Goal: Transaction & Acquisition: Obtain resource

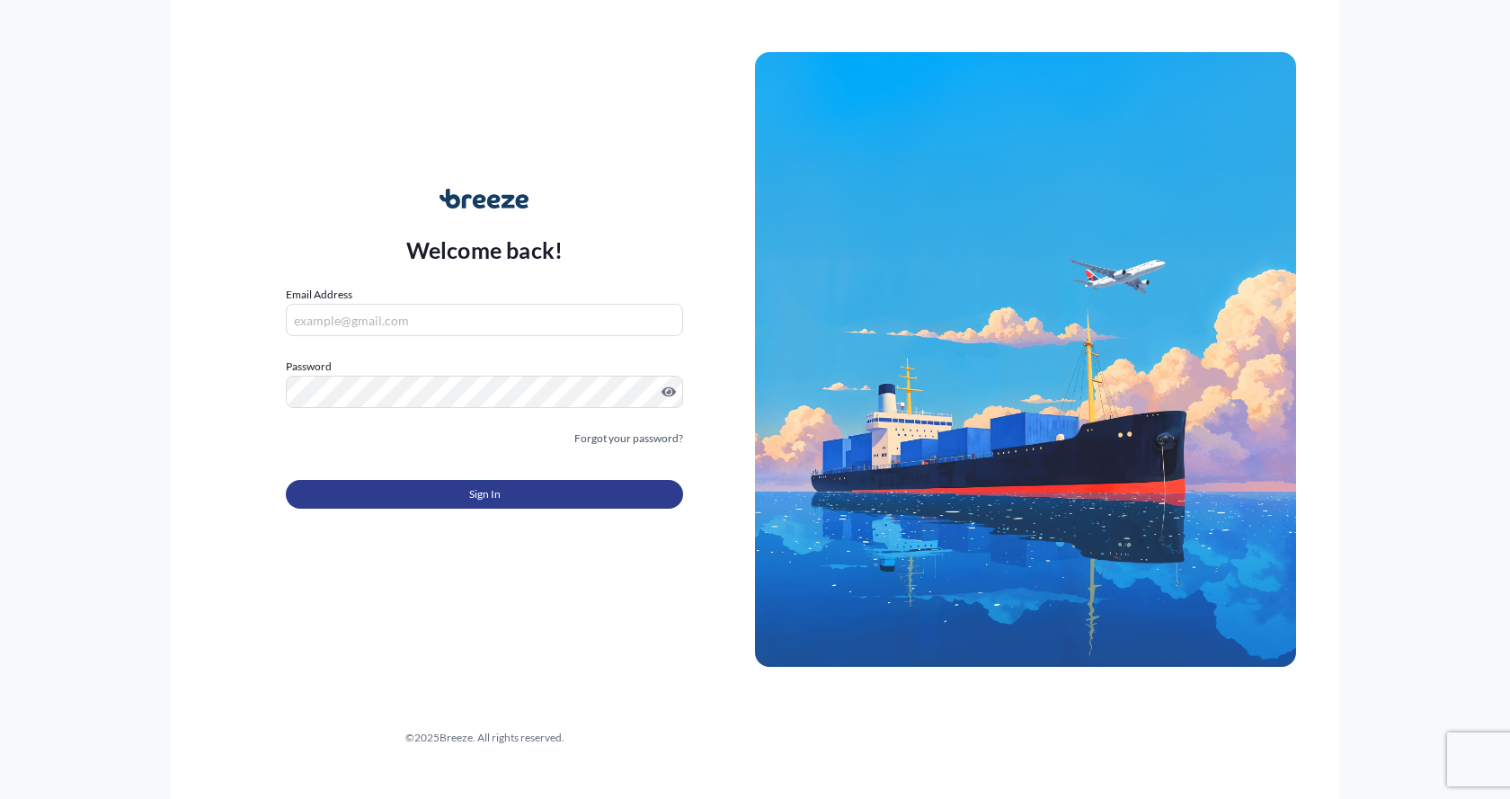
type input "[EMAIL_ADDRESS][DOMAIN_NAME]"
click at [512, 484] on button "Sign In" at bounding box center [484, 494] width 397 height 29
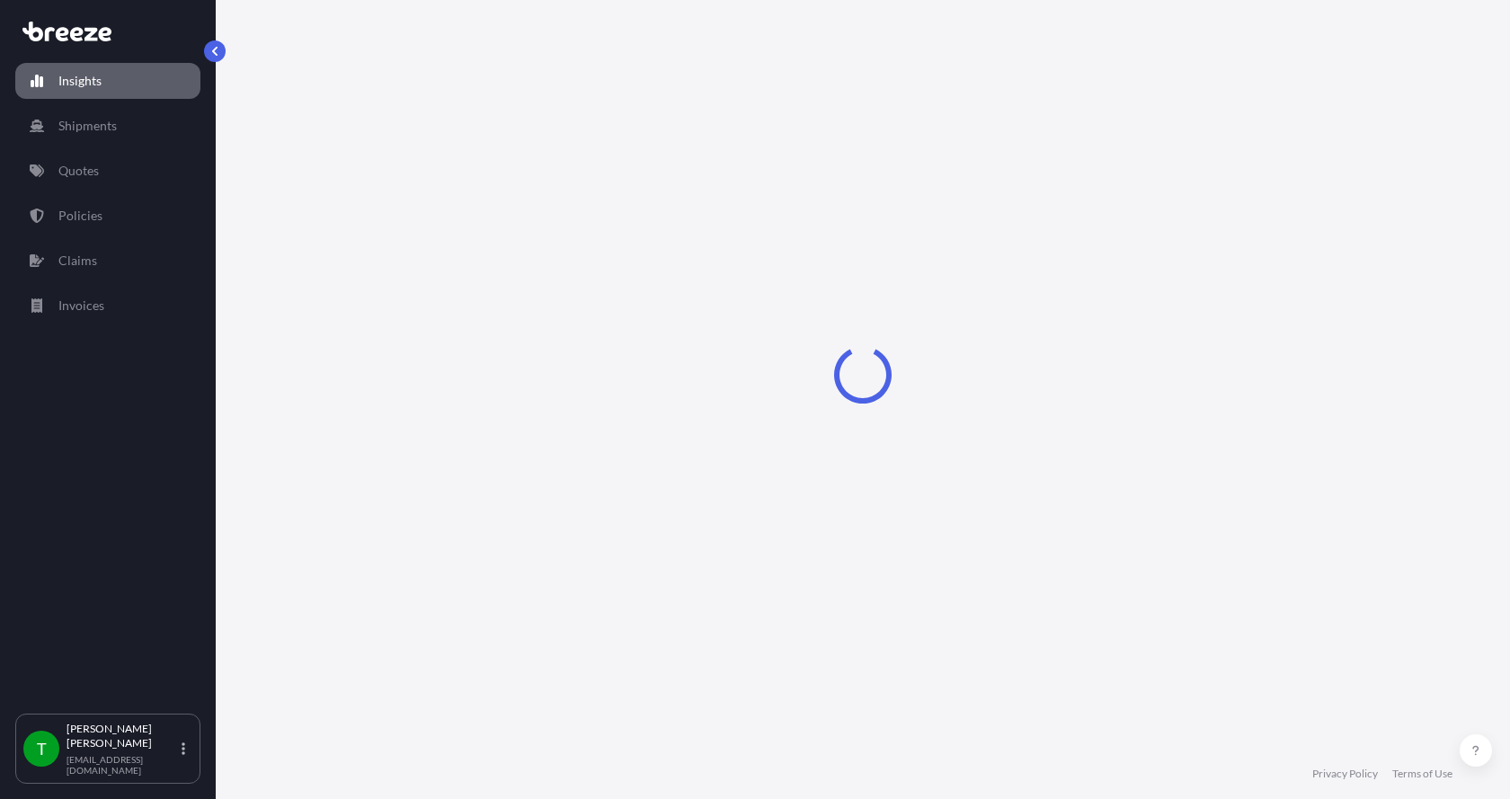
select select "2025"
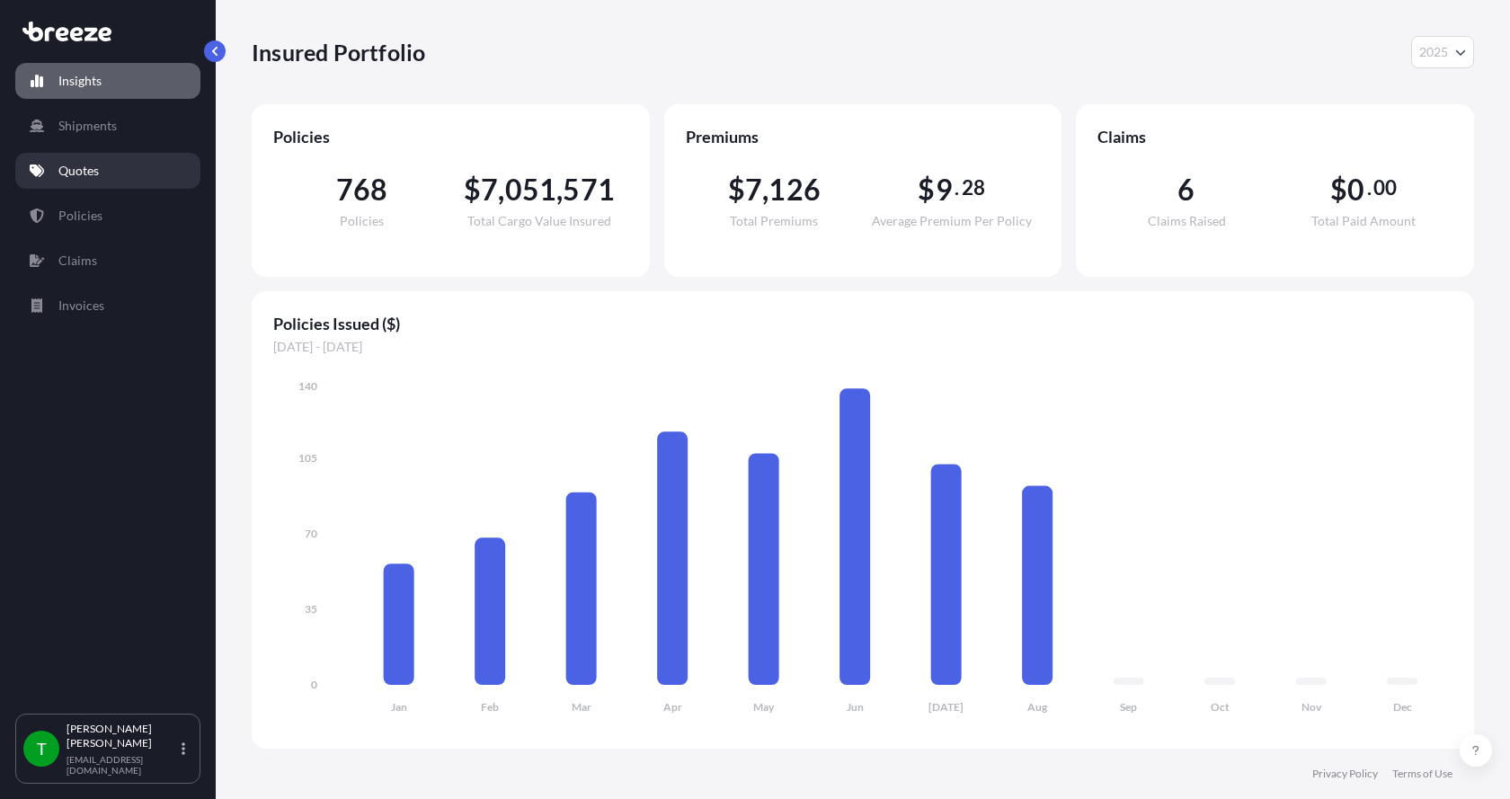
click at [82, 166] on p "Quotes" at bounding box center [78, 171] width 40 height 18
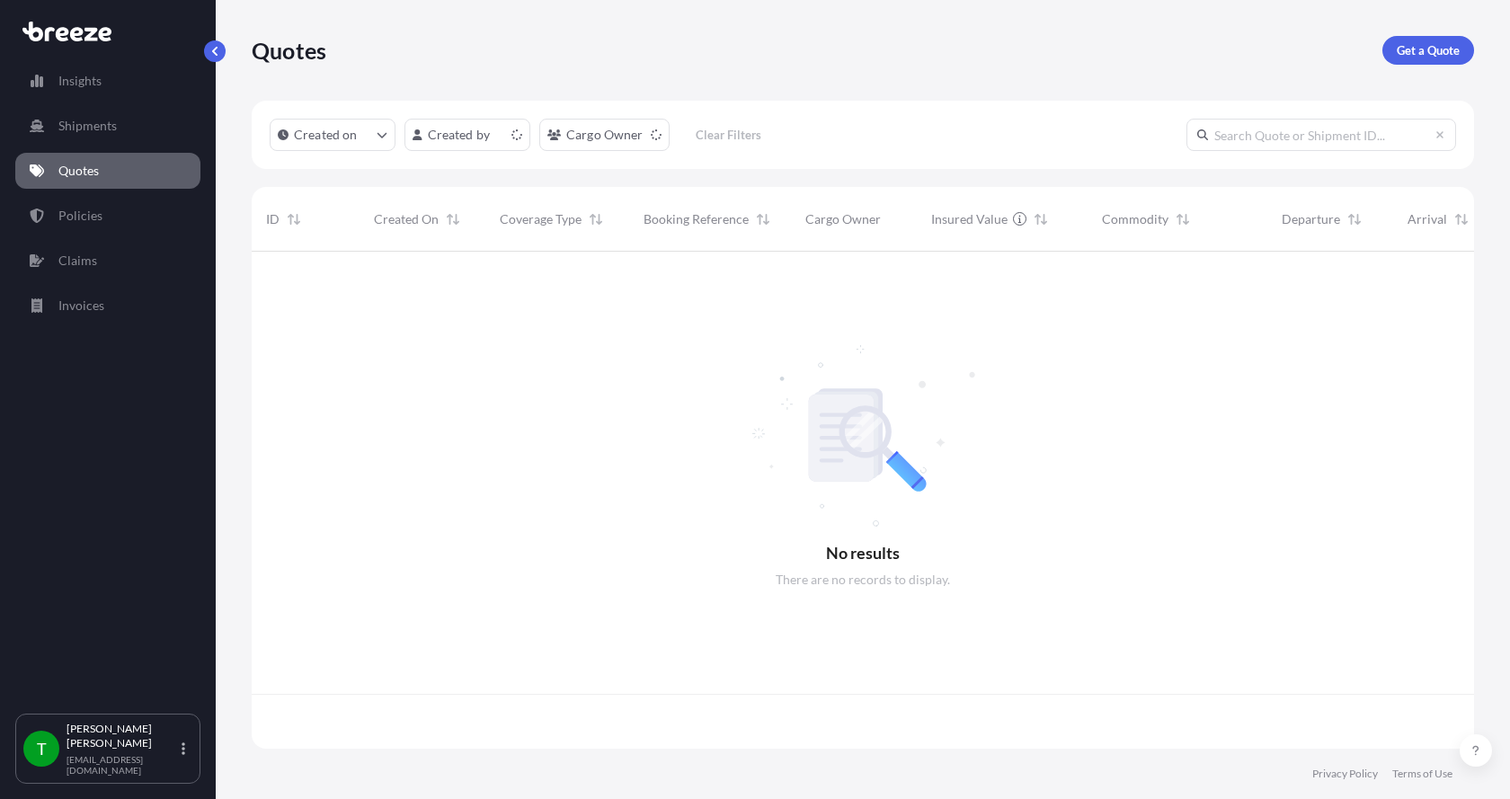
scroll to position [493, 1209]
click at [1441, 49] on p "Get a Quote" at bounding box center [1428, 50] width 63 height 18
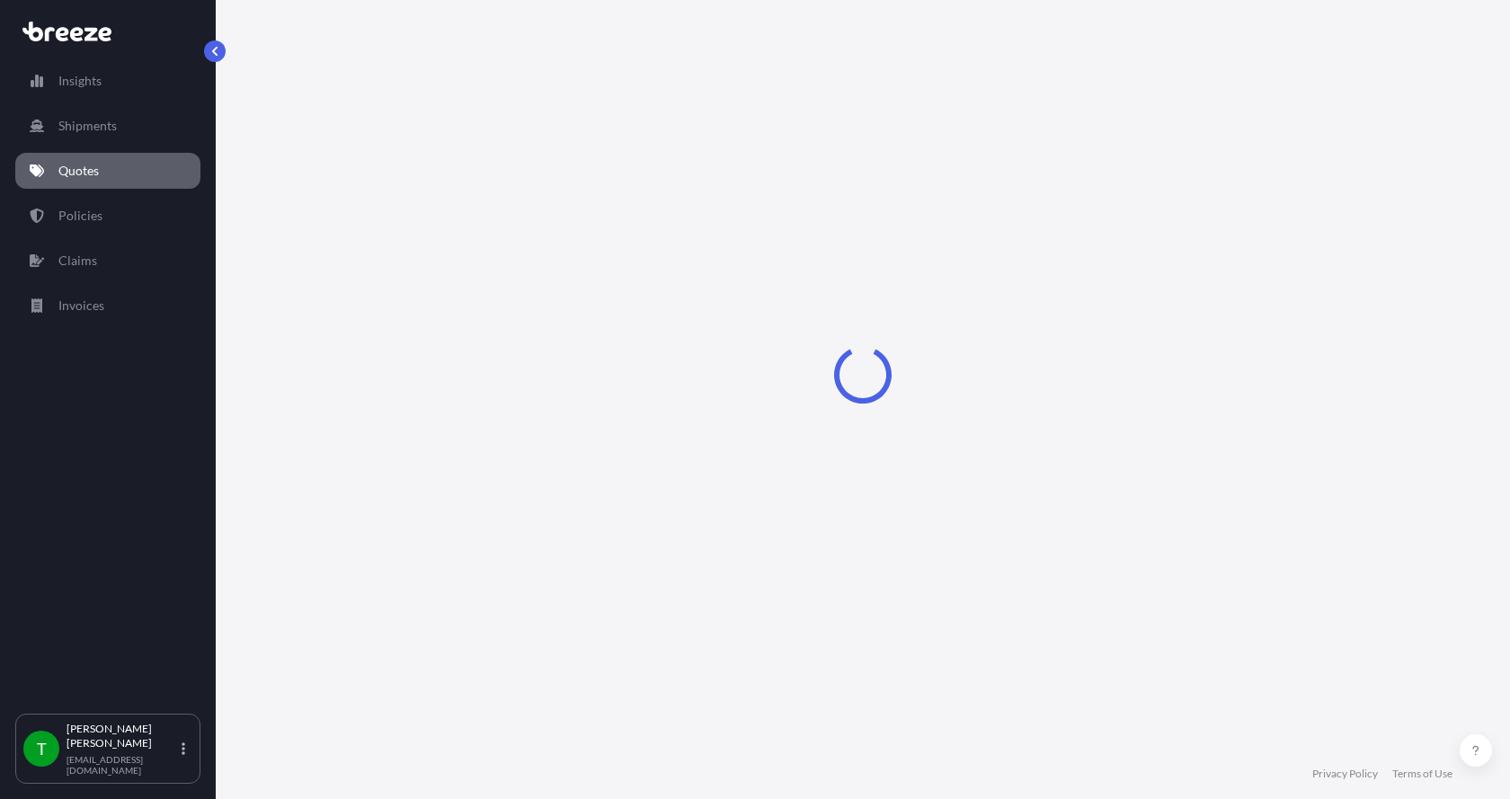
select select "Sea"
select select "1"
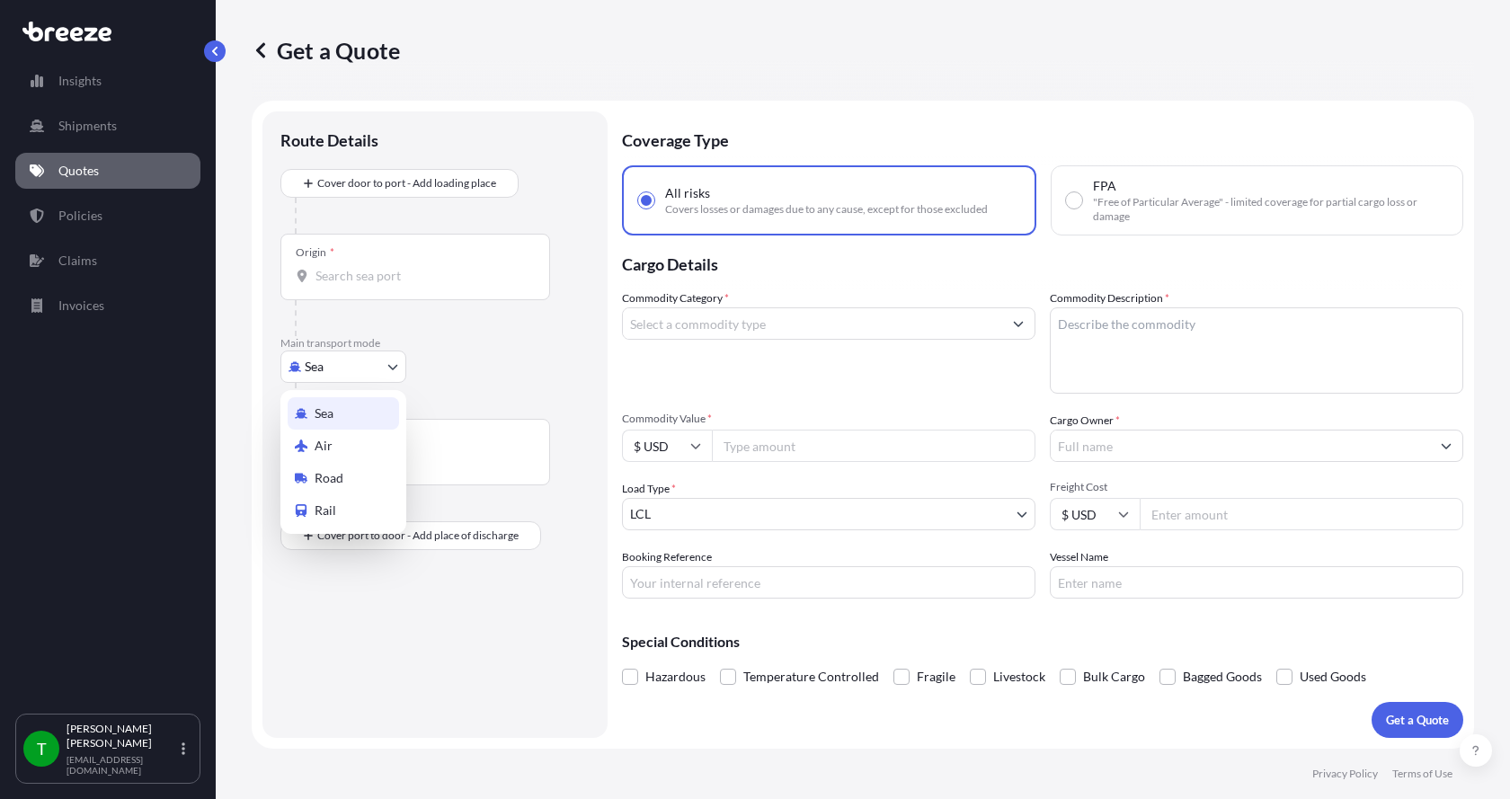
click at [315, 372] on body "Insights Shipments Quotes Policies Claims Invoices T [PERSON_NAME] [EMAIL_ADDRE…" at bounding box center [755, 399] width 1510 height 799
click at [320, 477] on span "Road" at bounding box center [329, 478] width 29 height 18
select select "Road"
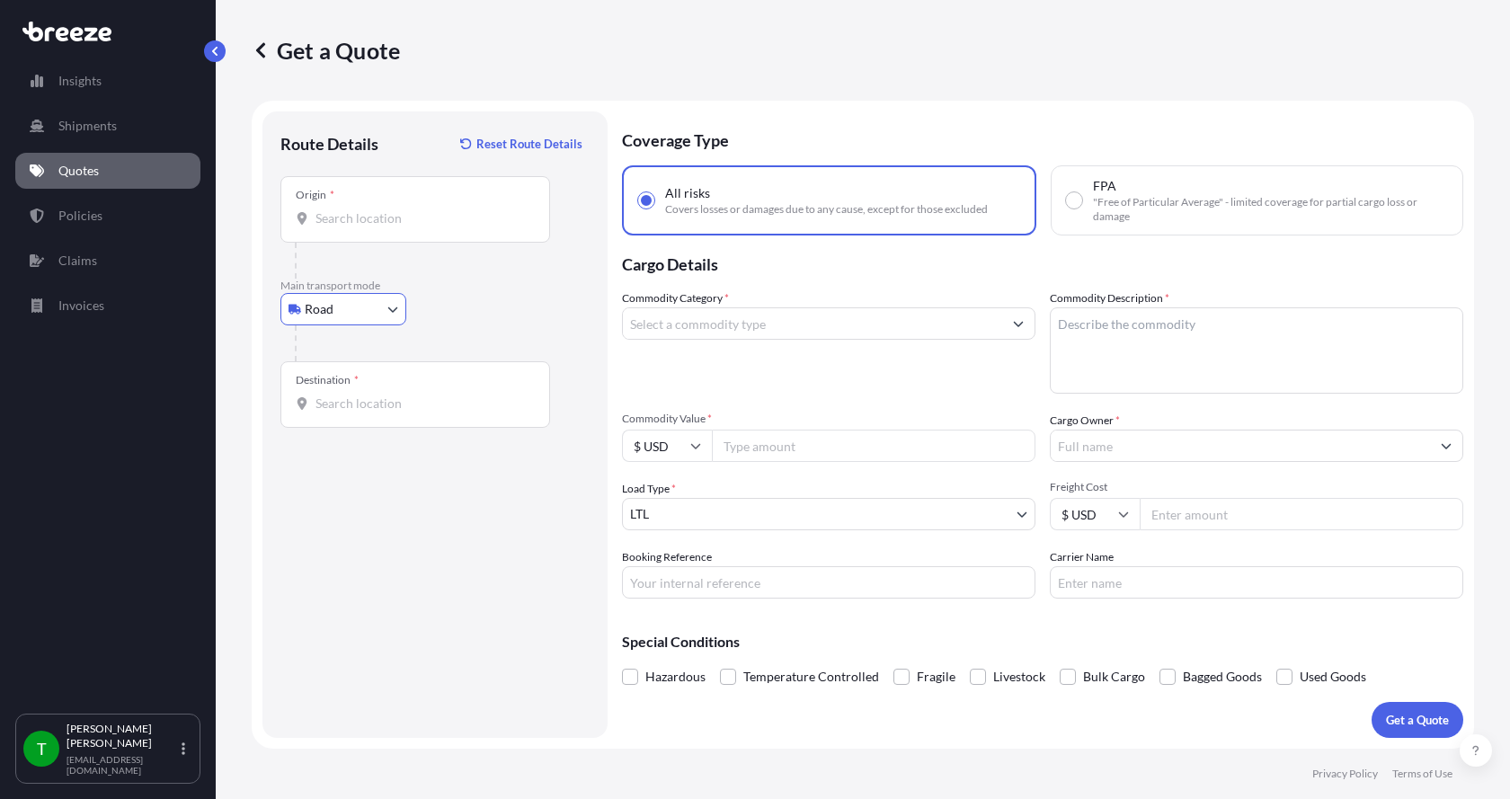
click at [342, 221] on input "Origin *" at bounding box center [421, 218] width 212 height 18
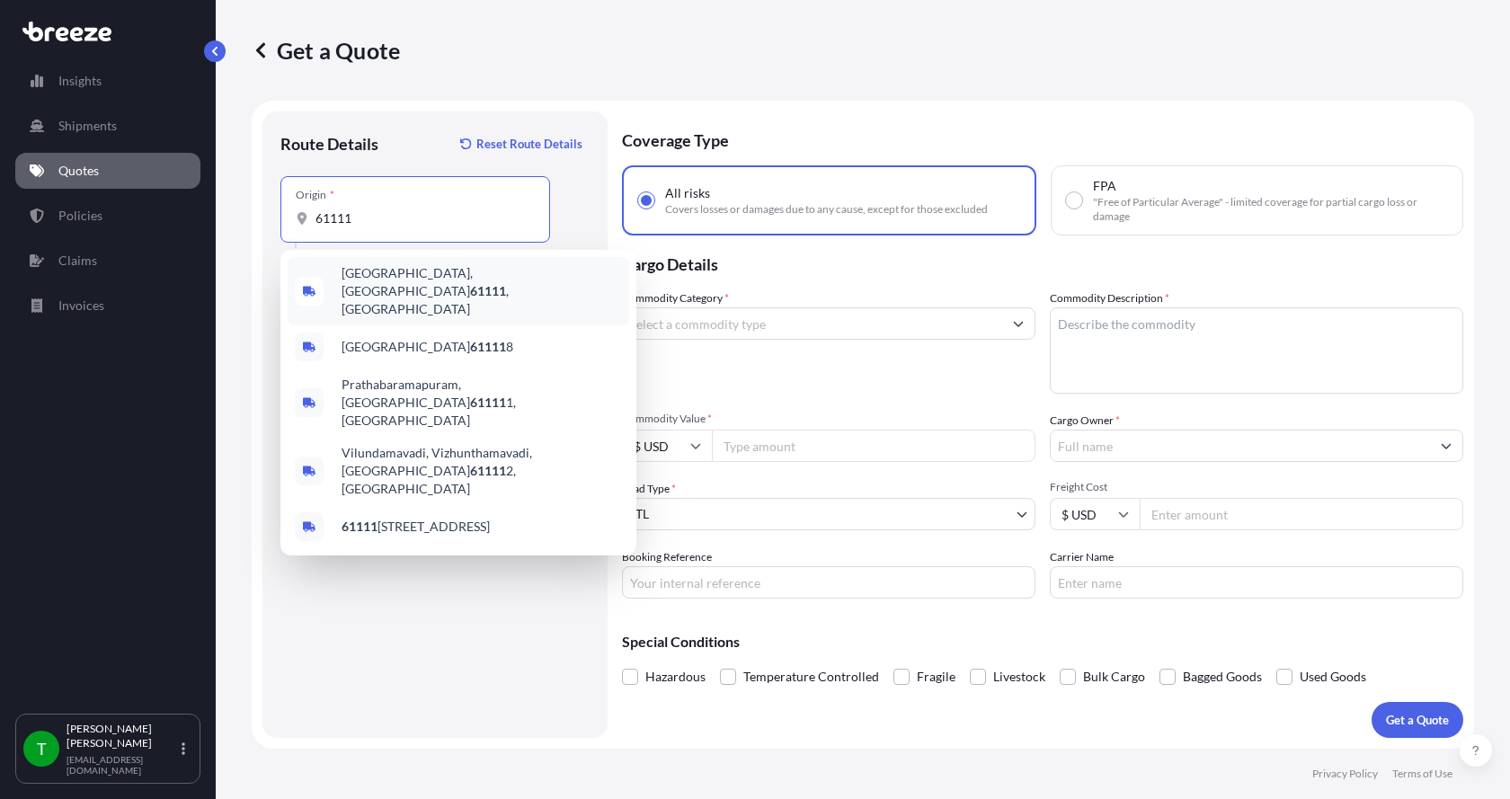
click at [363, 281] on span "[GEOGRAPHIC_DATA] , [GEOGRAPHIC_DATA]" at bounding box center [482, 291] width 280 height 54
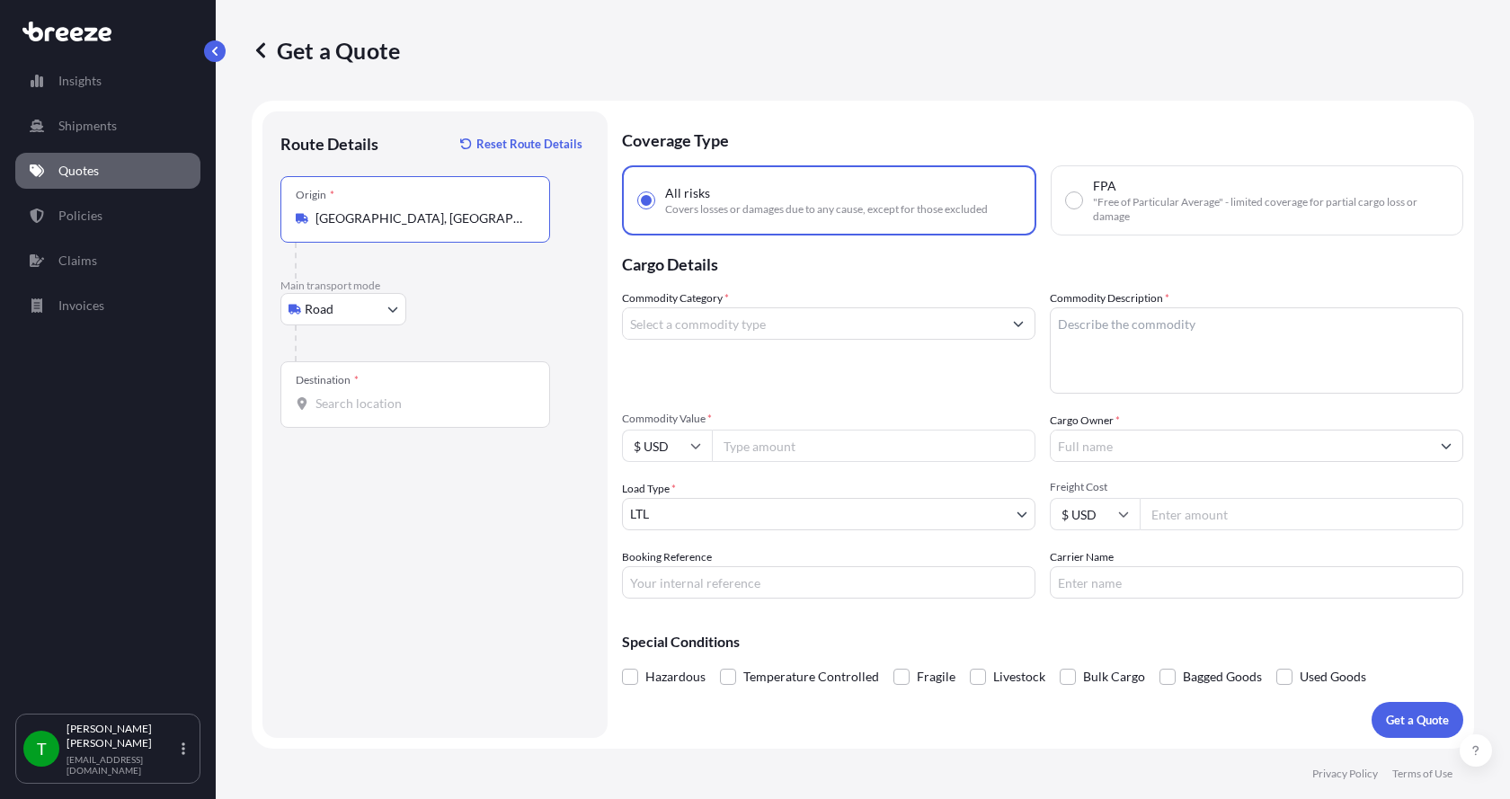
type input "[GEOGRAPHIC_DATA], [GEOGRAPHIC_DATA]"
click at [315, 410] on div at bounding box center [415, 404] width 239 height 18
click at [315, 410] on input "Destination *" at bounding box center [421, 404] width 212 height 18
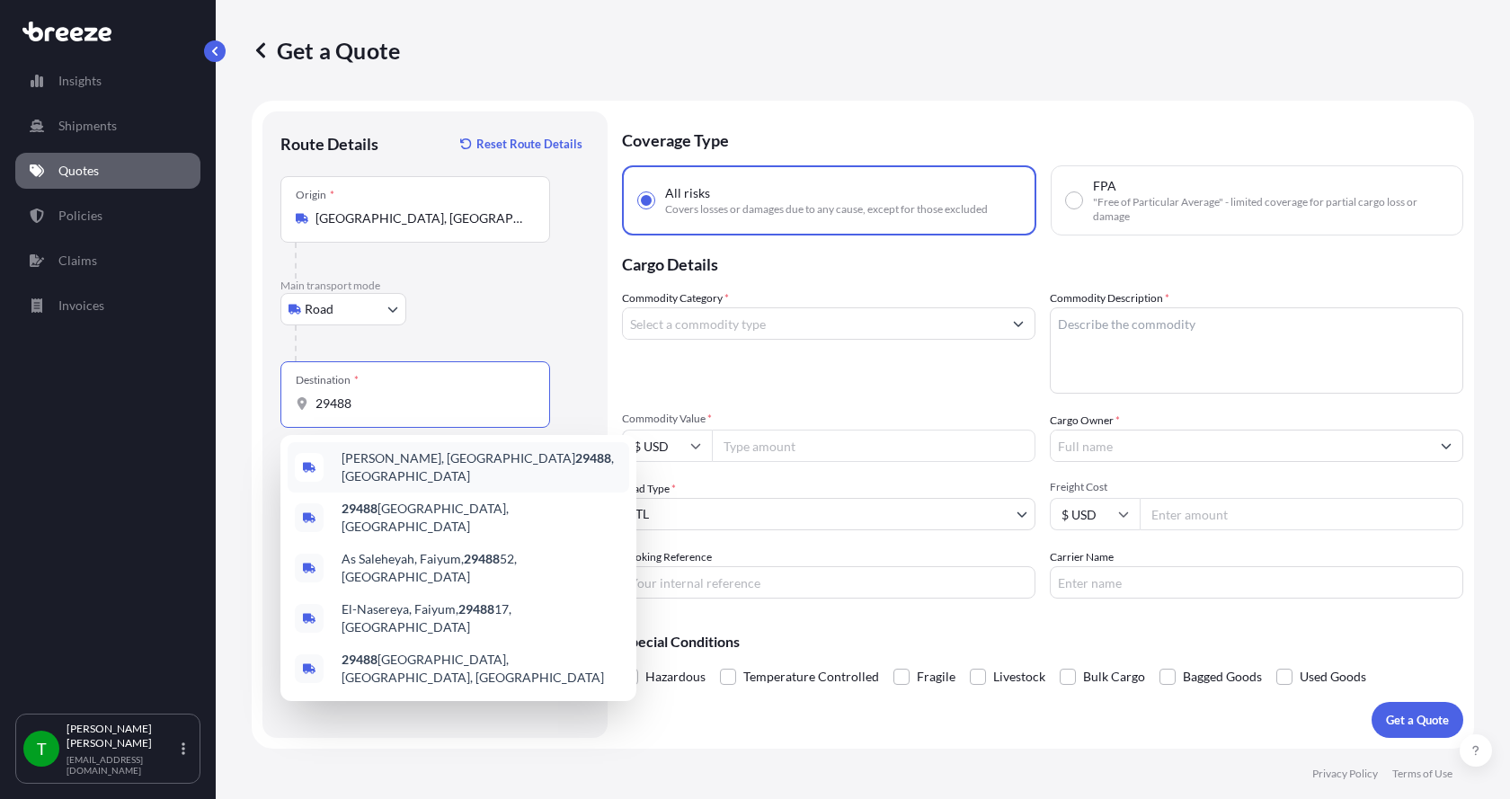
drag, startPoint x: 384, startPoint y: 404, endPoint x: 319, endPoint y: 408, distance: 64.9
click at [319, 408] on input "29488" at bounding box center [421, 404] width 212 height 18
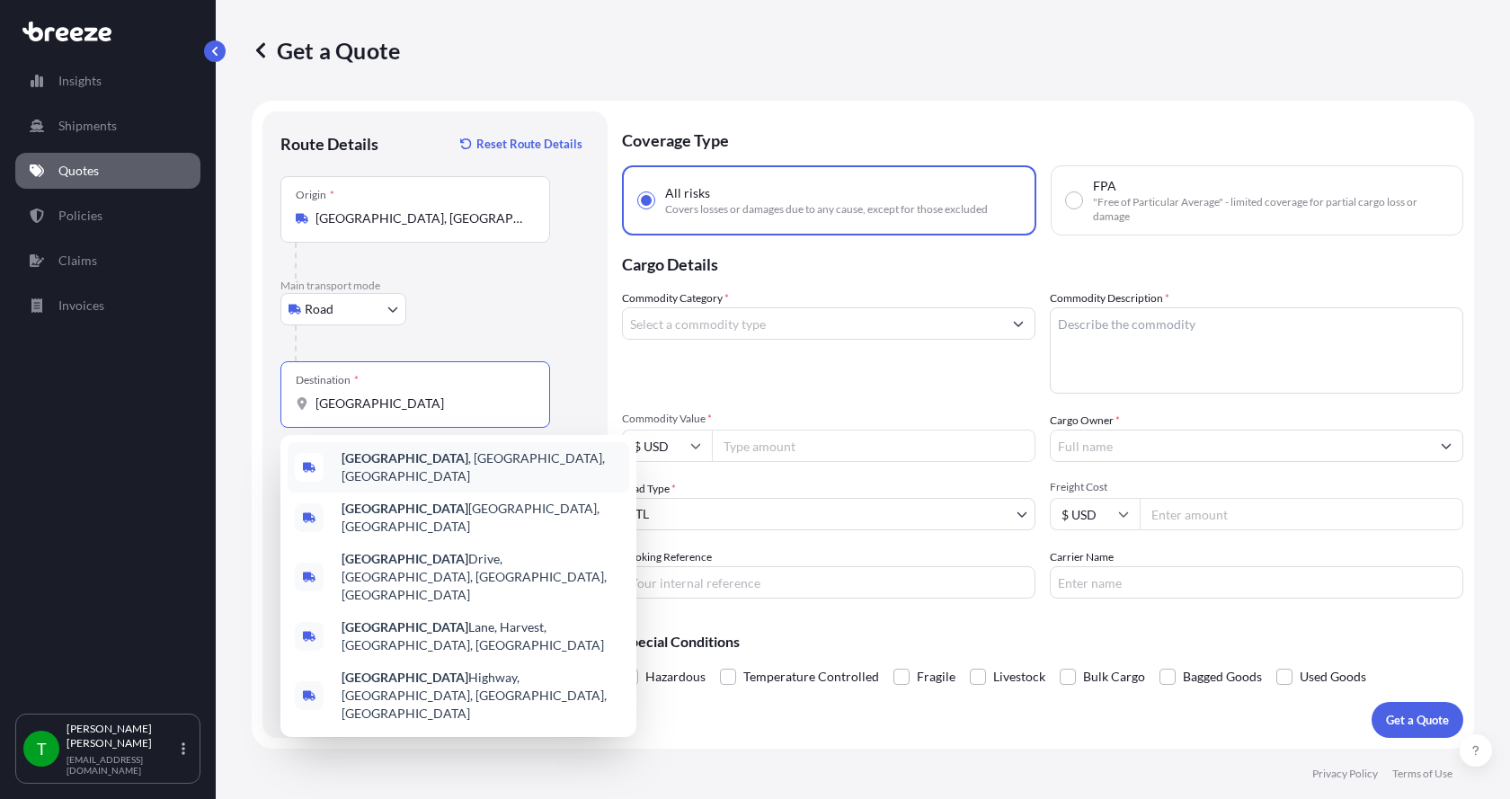
click at [359, 464] on b "[GEOGRAPHIC_DATA]" at bounding box center [405, 457] width 127 height 15
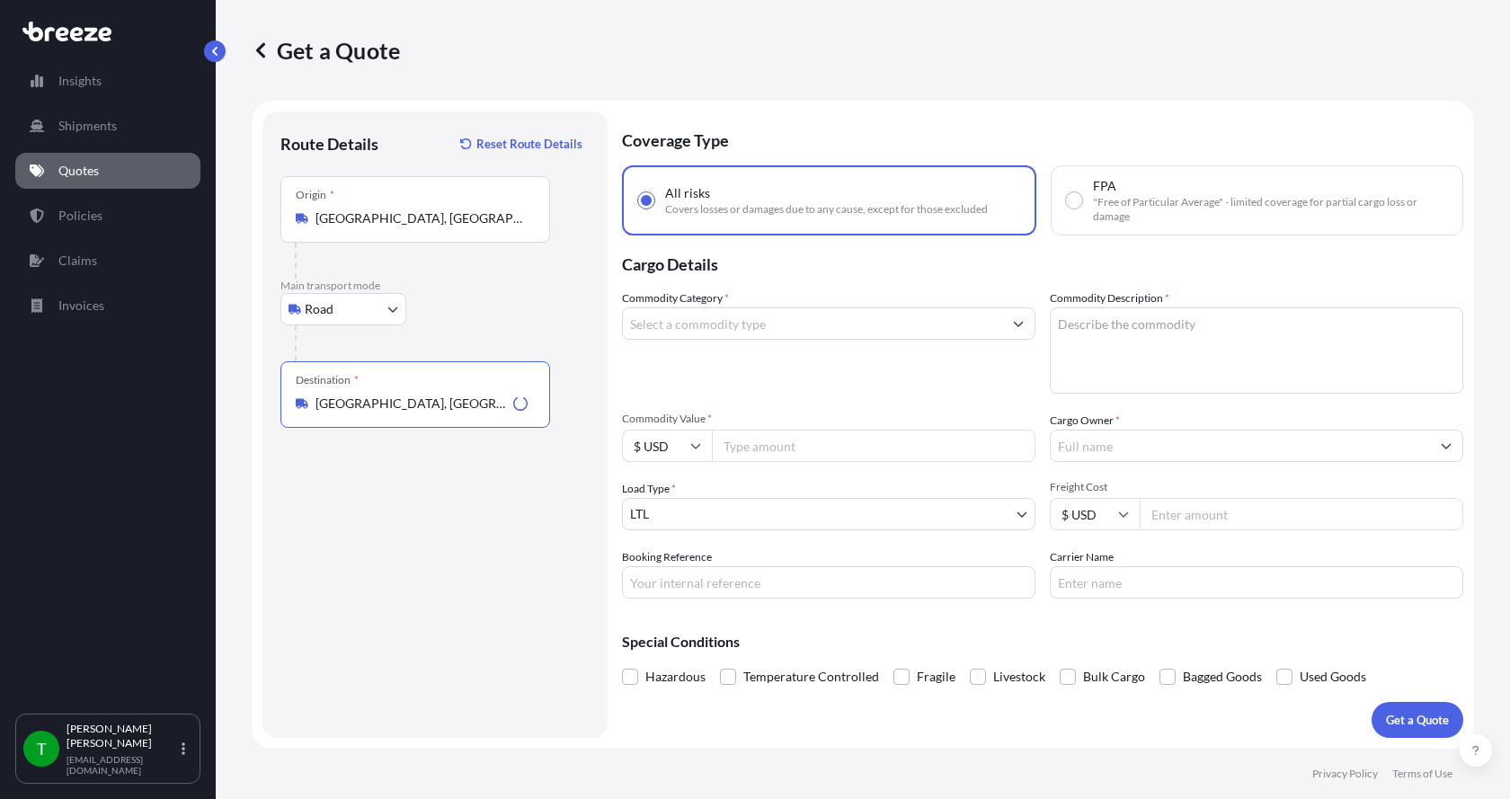
type input "[GEOGRAPHIC_DATA], [GEOGRAPHIC_DATA], [GEOGRAPHIC_DATA]"
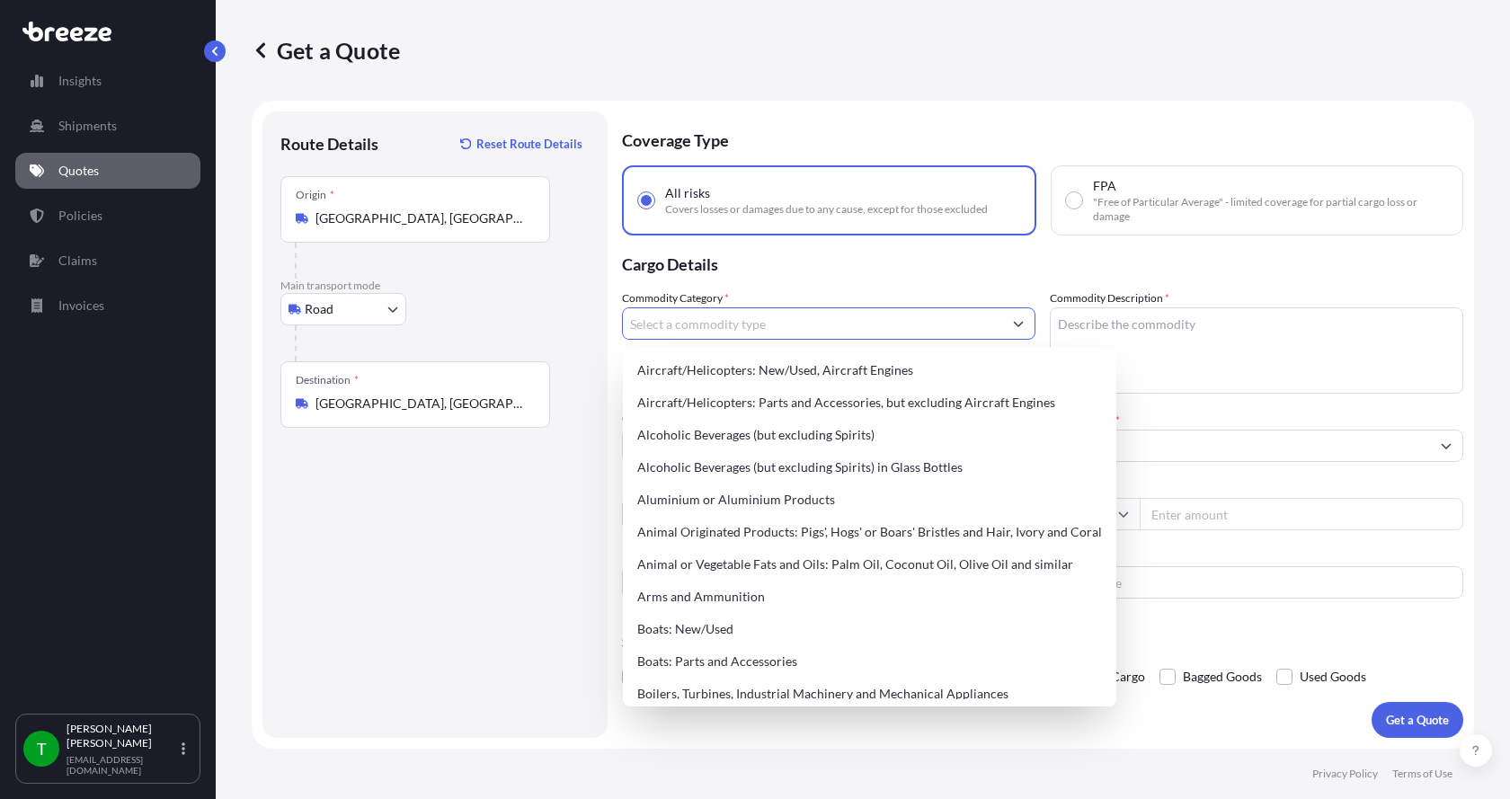
click at [652, 316] on input "Commodity Category *" at bounding box center [812, 323] width 379 height 32
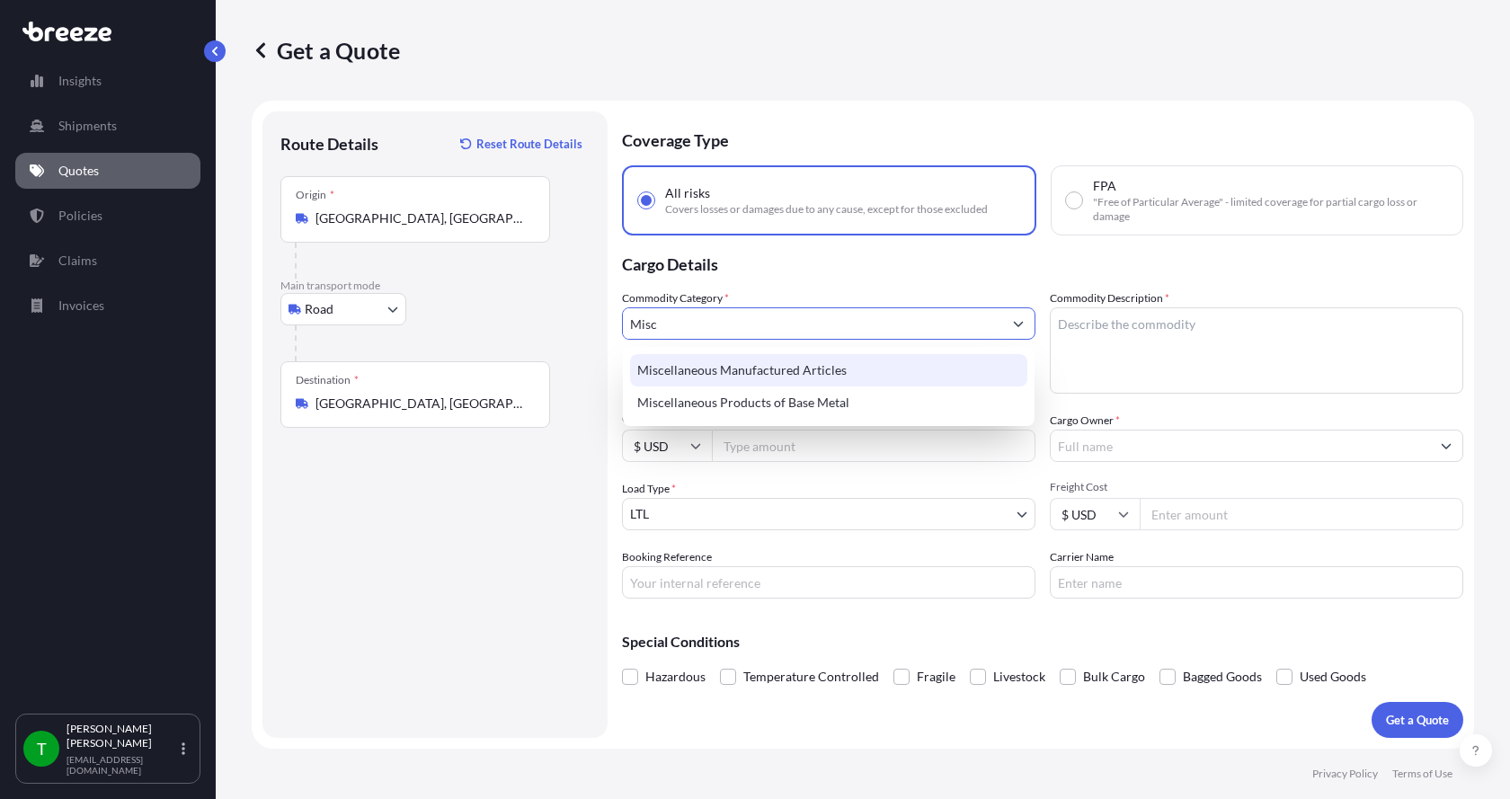
click at [688, 368] on div "Miscellaneous Manufactured Articles" at bounding box center [828, 370] width 397 height 32
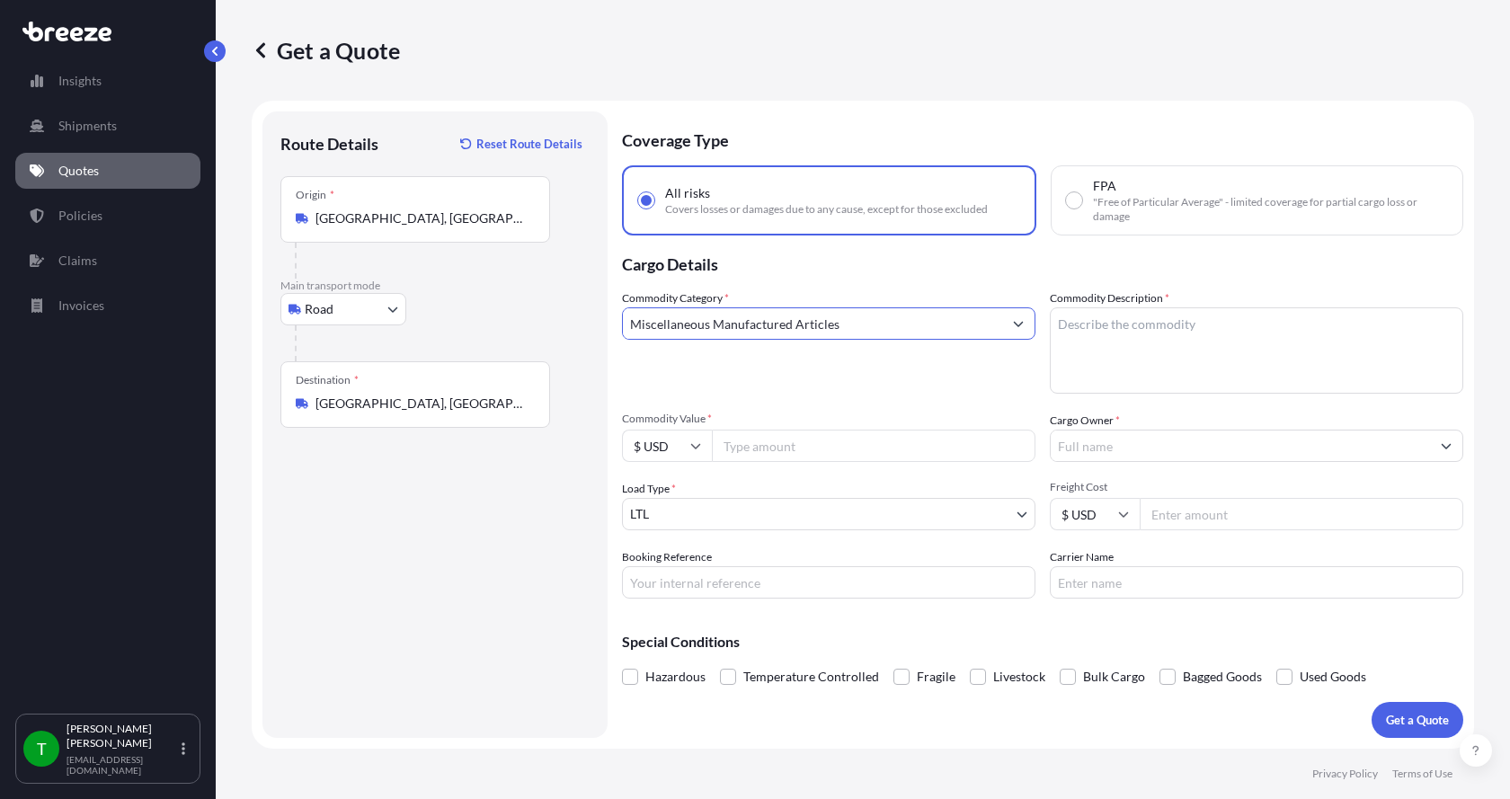
type input "Miscellaneous Manufactured Articles"
click at [1085, 323] on textarea "Commodity Description *" at bounding box center [1256, 350] width 413 height 86
type textarea "Parts Motor AER 5HP"
click at [775, 445] on input "Commodity Value *" at bounding box center [874, 446] width 324 height 32
click at [769, 448] on input "Commodity Value *" at bounding box center [874, 446] width 324 height 32
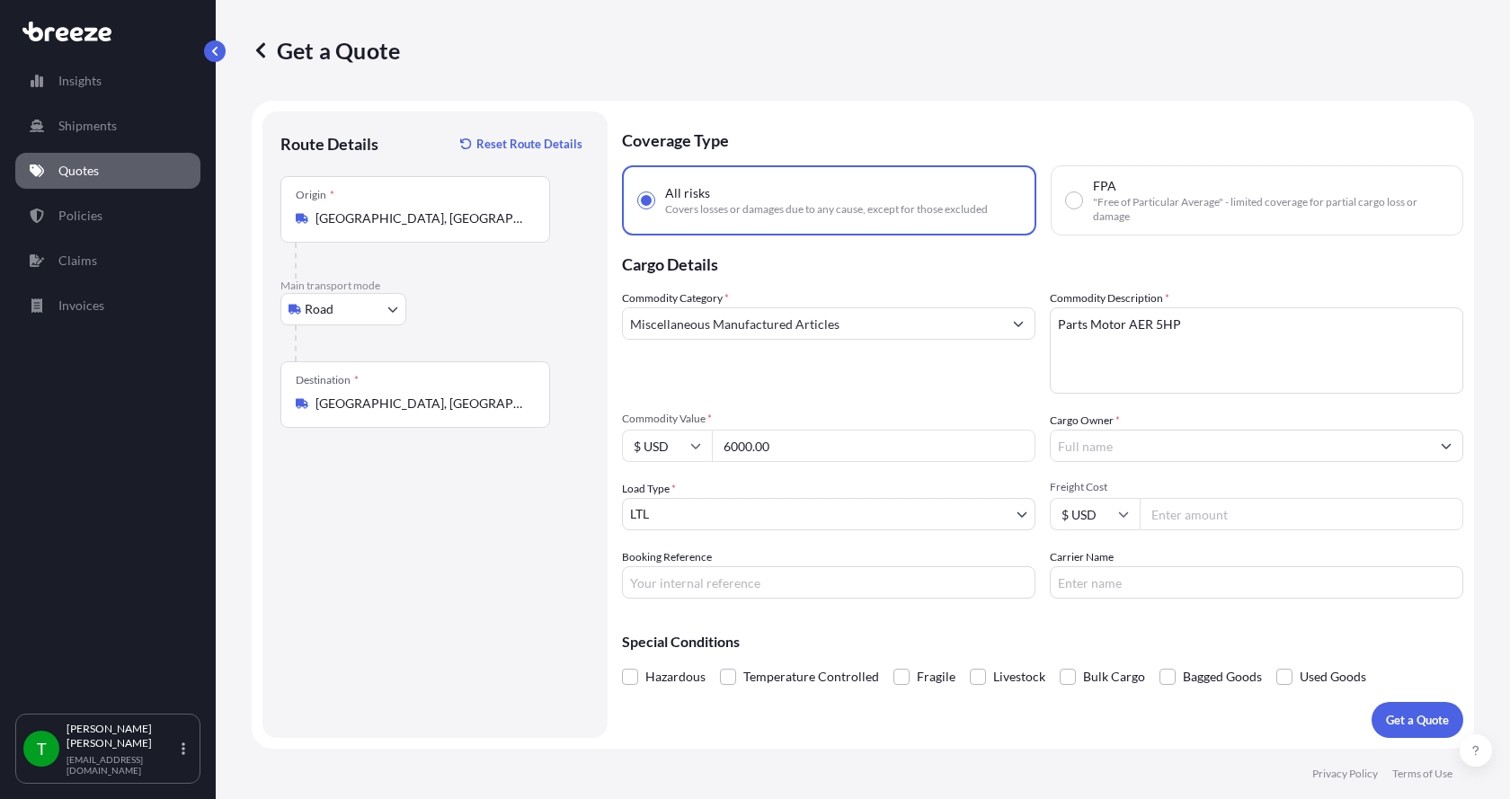
type input "6000.00"
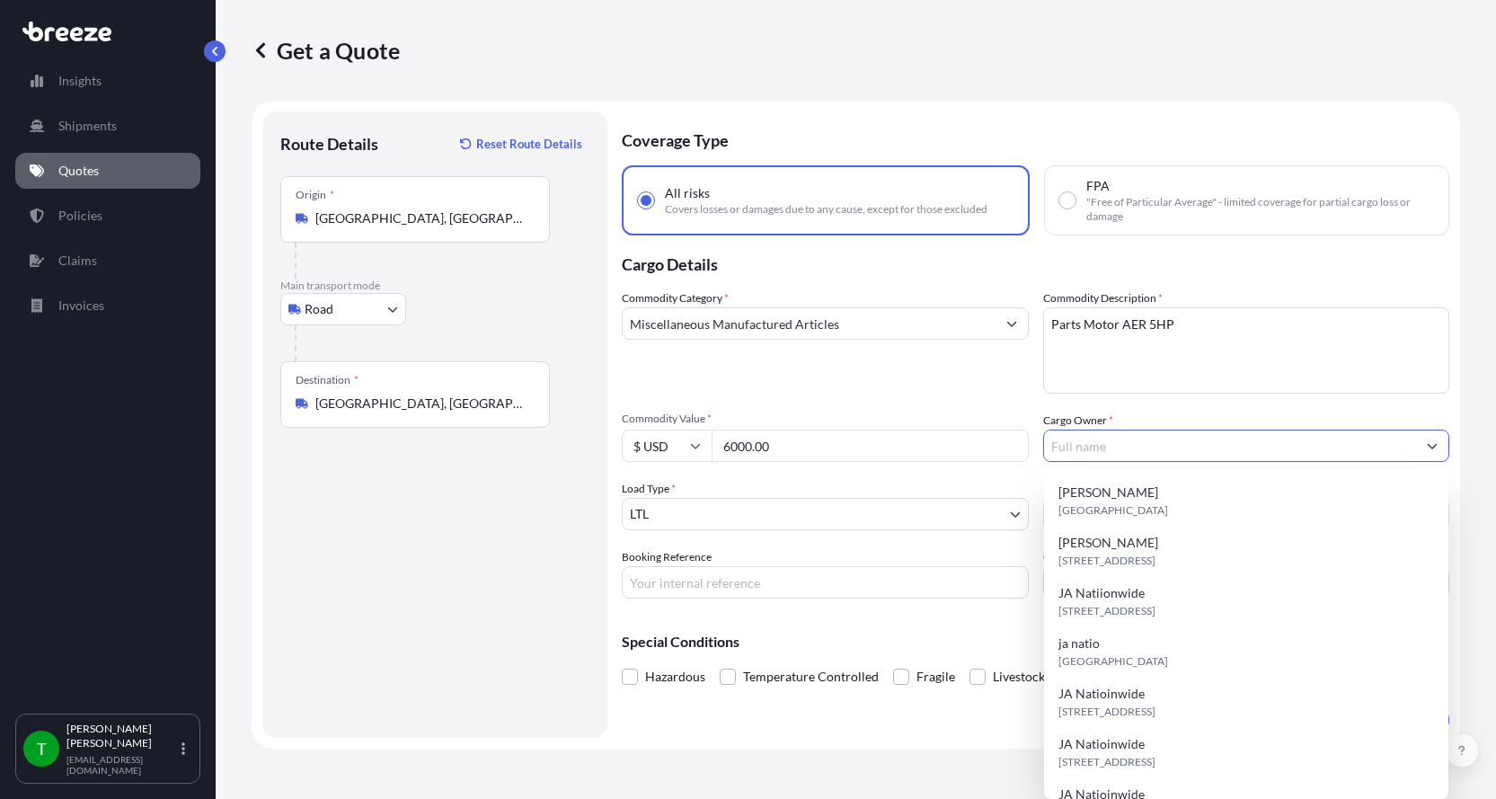
click at [1087, 449] on input "Cargo Owner *" at bounding box center [1230, 446] width 373 height 32
type input "JA Nationwide"
click at [695, 586] on input "Booking Reference" at bounding box center [825, 582] width 407 height 32
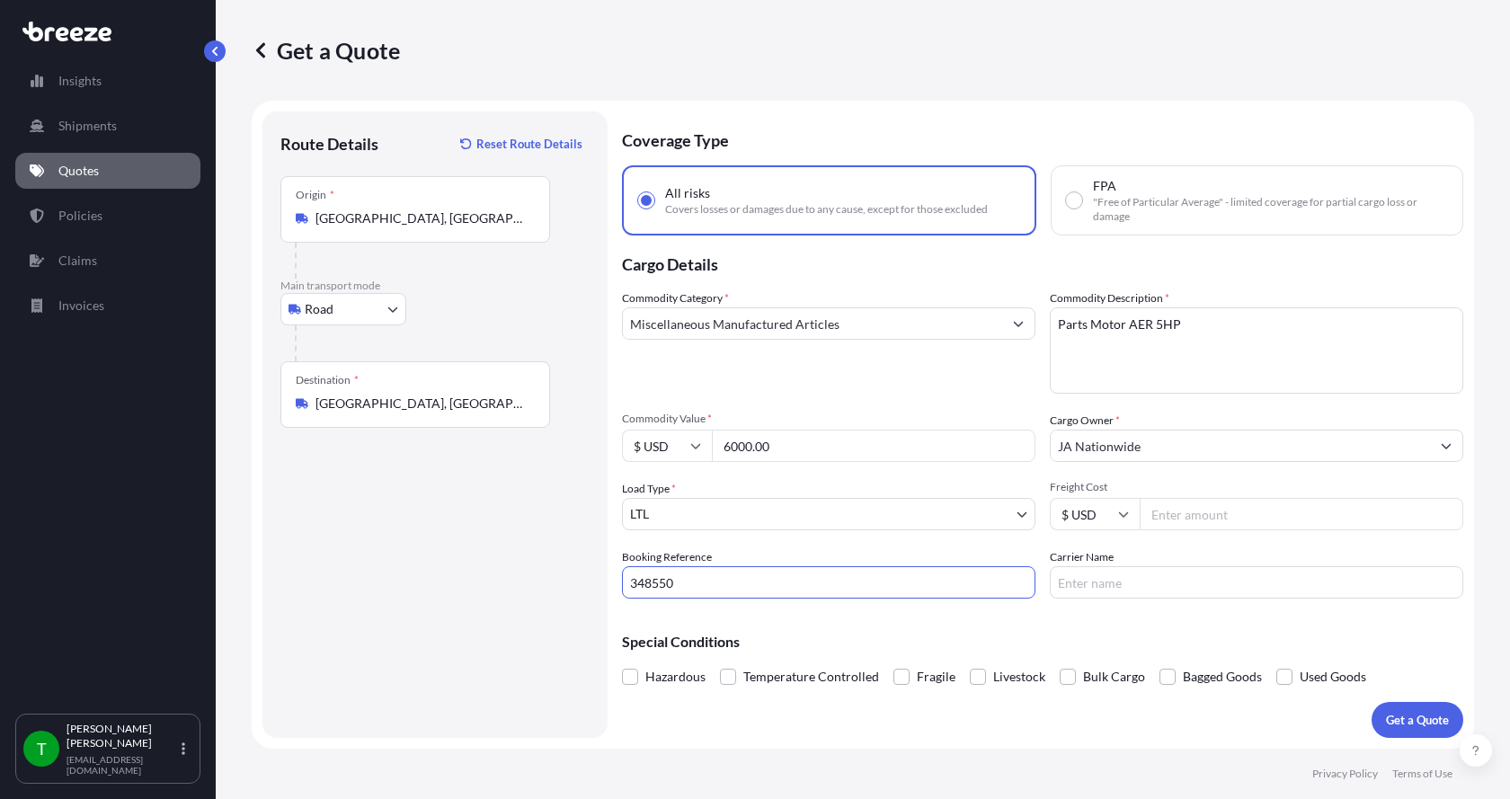
type input "348550"
click at [1167, 510] on input "Freight Cost" at bounding box center [1302, 514] width 324 height 32
type input "550.00"
click at [1110, 585] on input "Carrier Name" at bounding box center [1256, 582] width 413 height 32
type input "[PERSON_NAME]"
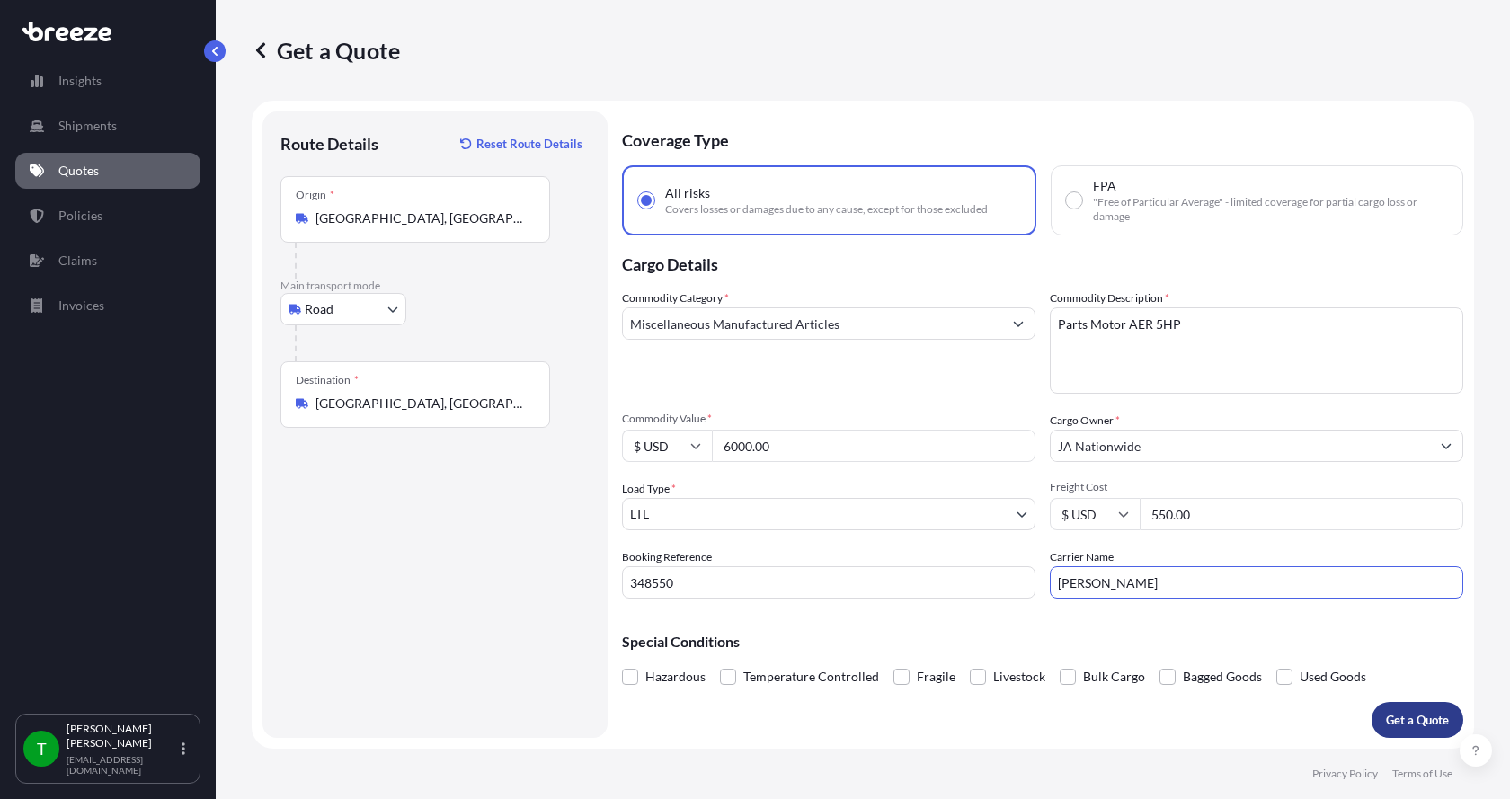
click at [1405, 705] on button "Get a Quote" at bounding box center [1417, 720] width 92 height 36
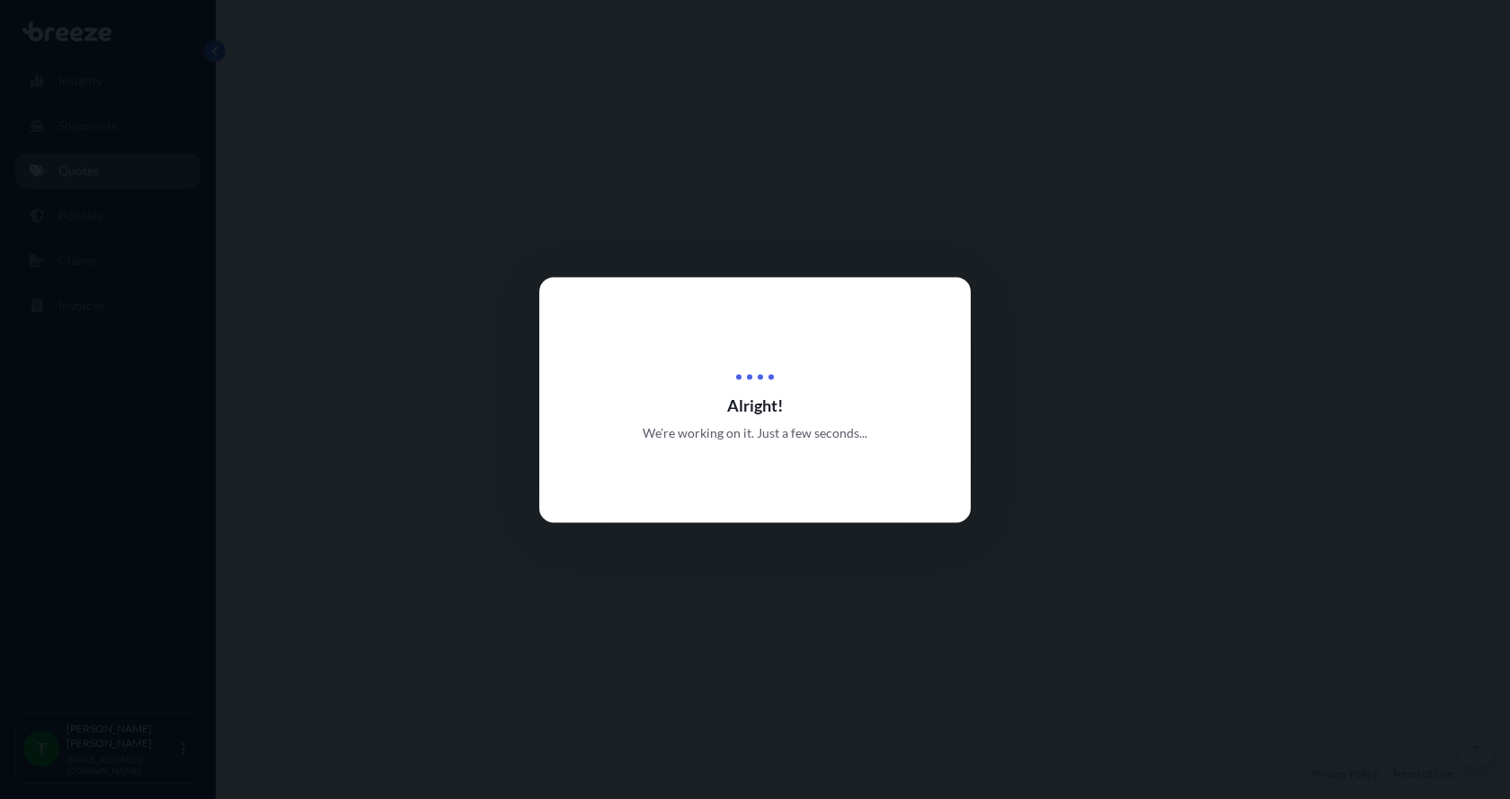
select select "Road"
select select "1"
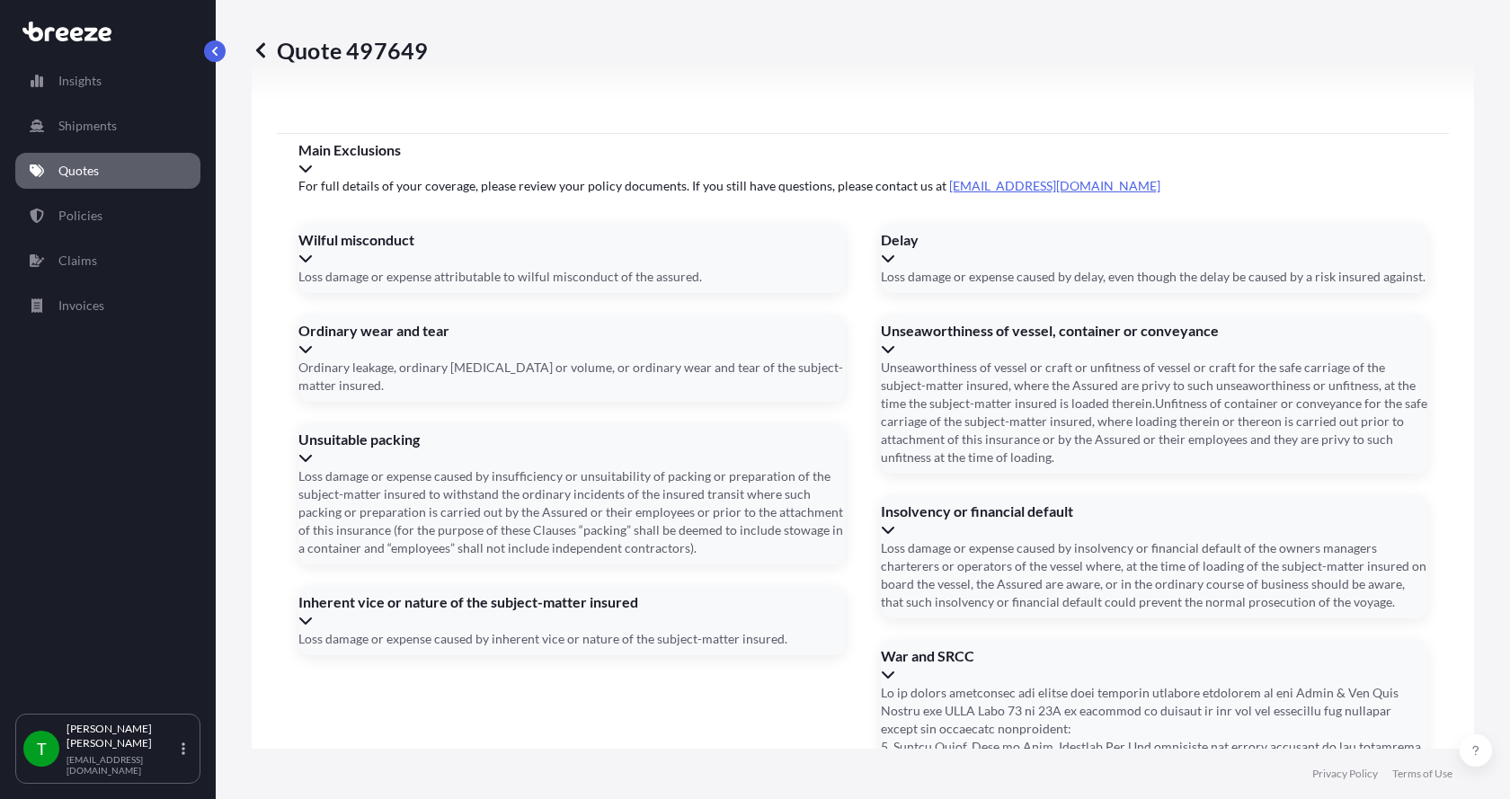
scroll to position [2365, 0]
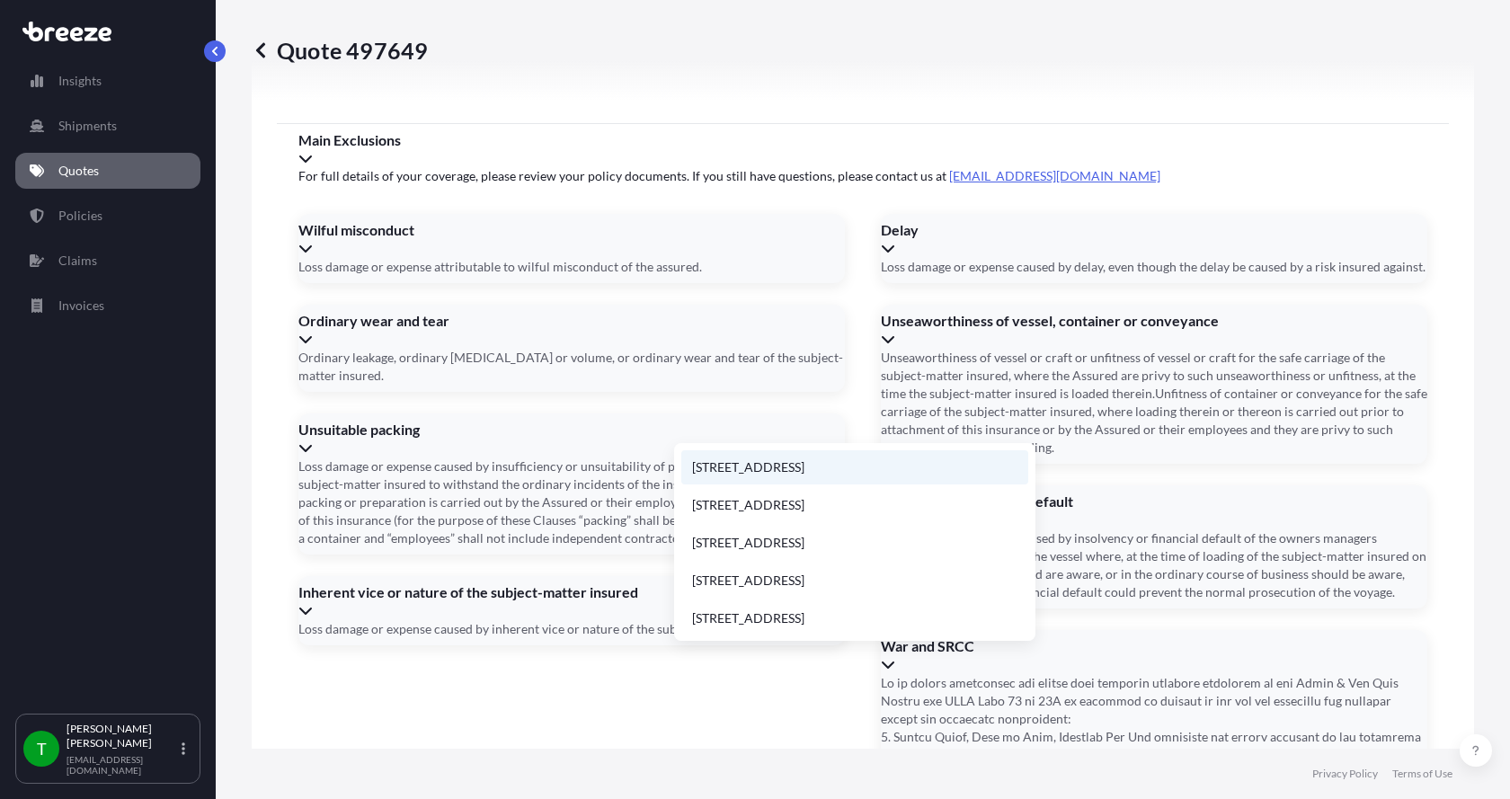
click at [723, 459] on li "[STREET_ADDRESS]" at bounding box center [854, 467] width 347 height 34
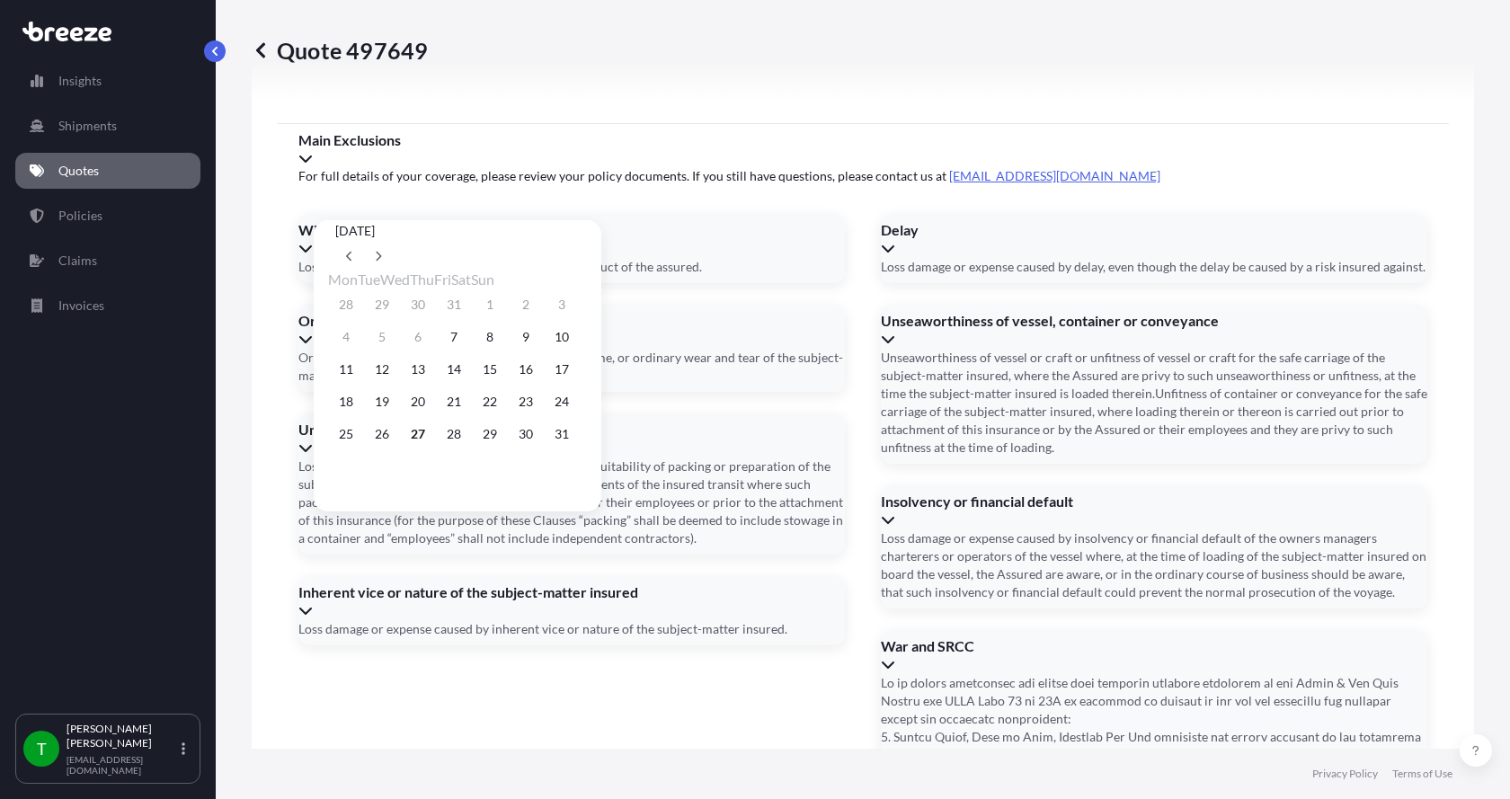
type input "[STREET_ADDRESS]"
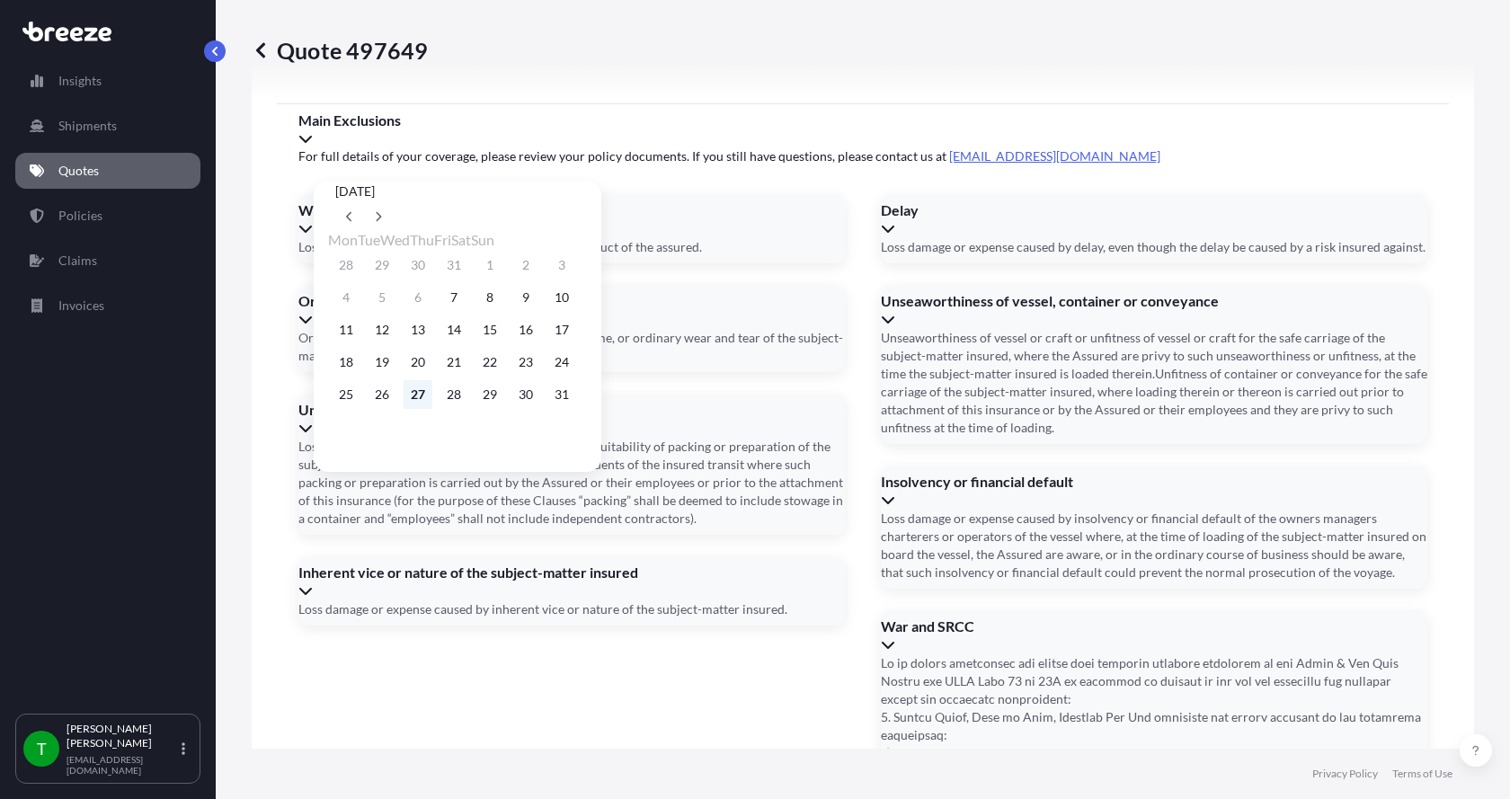
click at [430, 405] on button "27" at bounding box center [418, 394] width 29 height 29
type input "[DATE]"
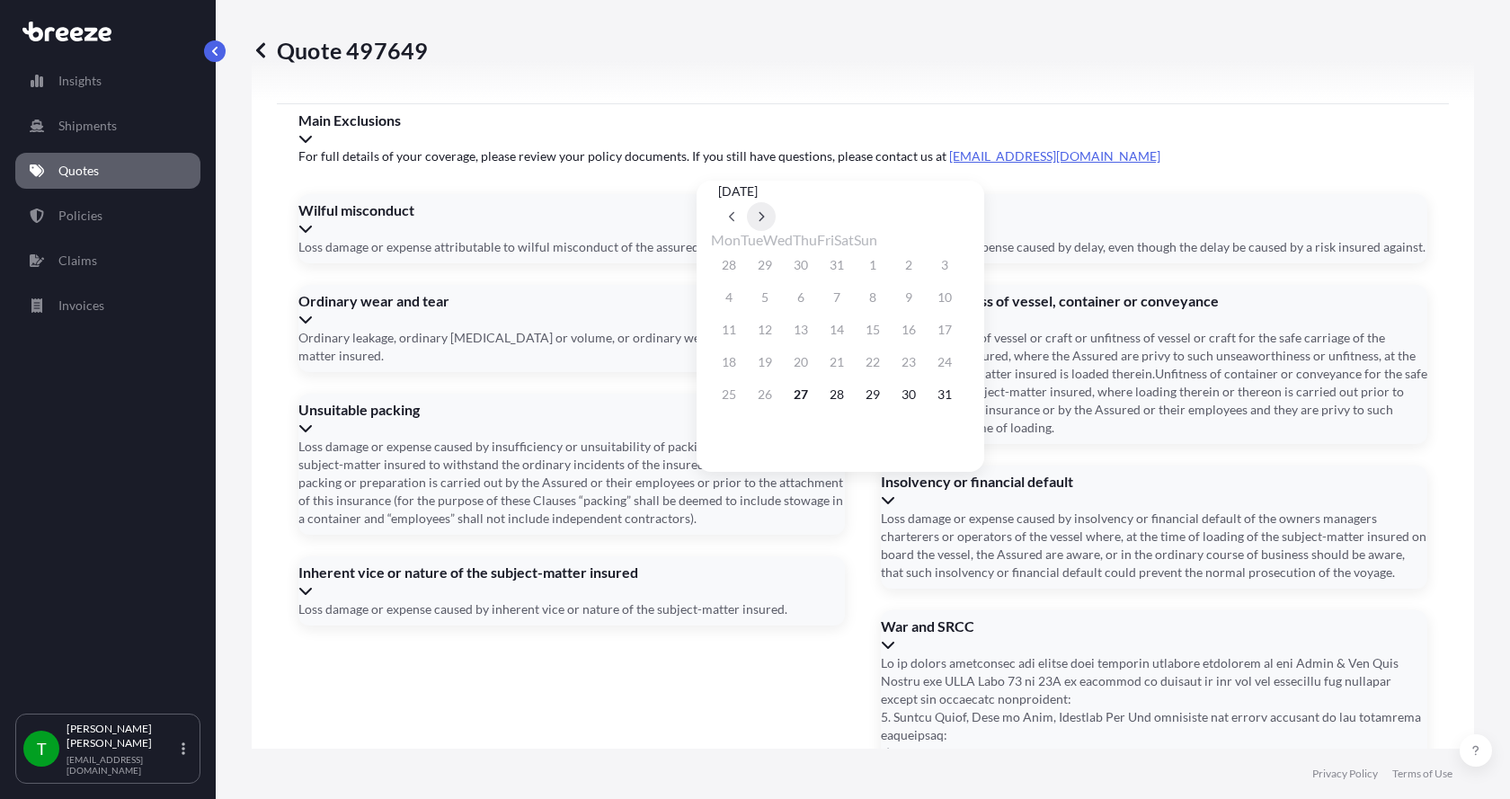
click at [776, 202] on button at bounding box center [761, 216] width 29 height 29
click at [771, 265] on button "2" at bounding box center [764, 265] width 29 height 29
type input "[DATE]"
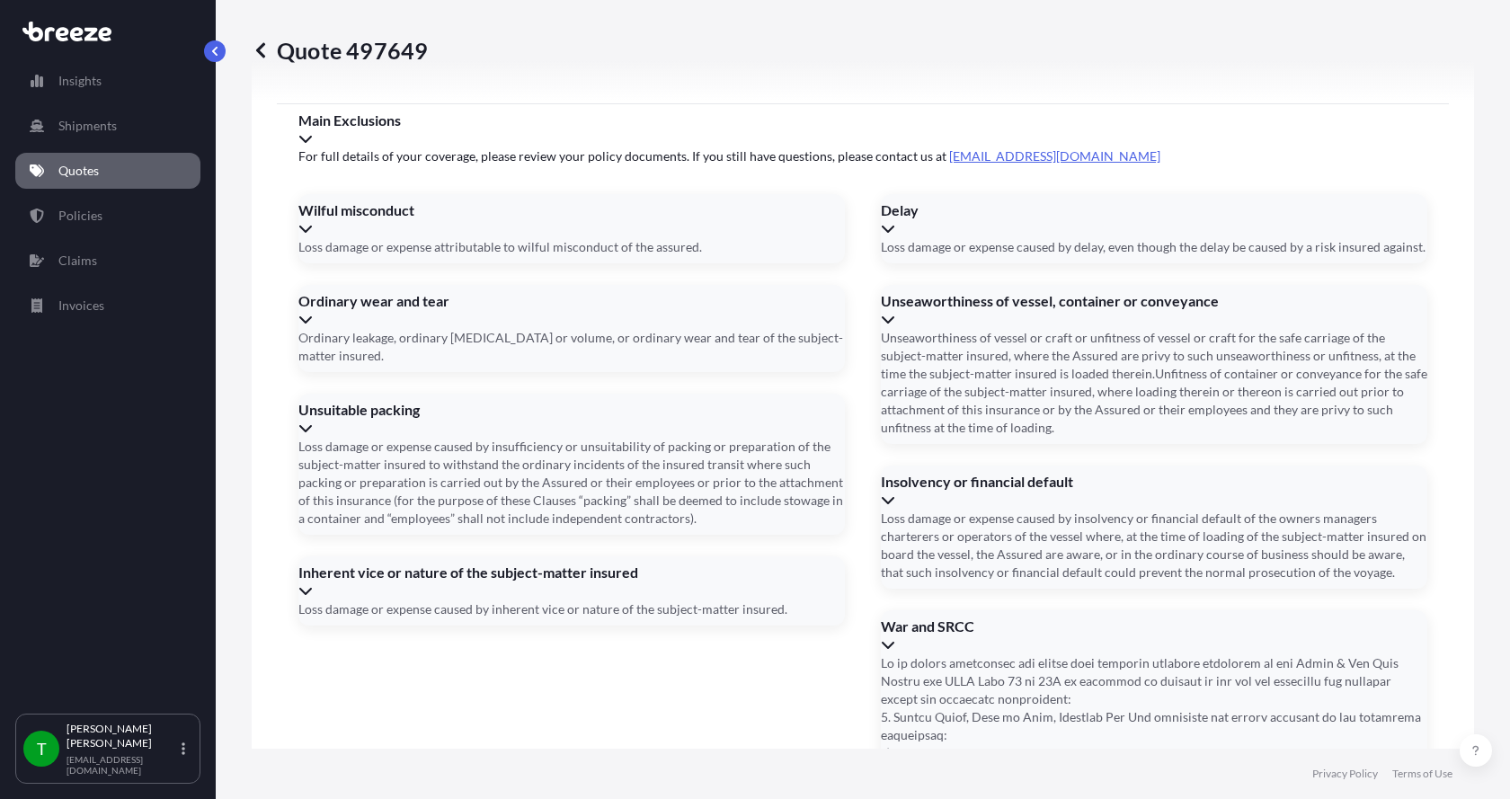
click at [773, 284] on button "2" at bounding box center [784, 292] width 22 height 16
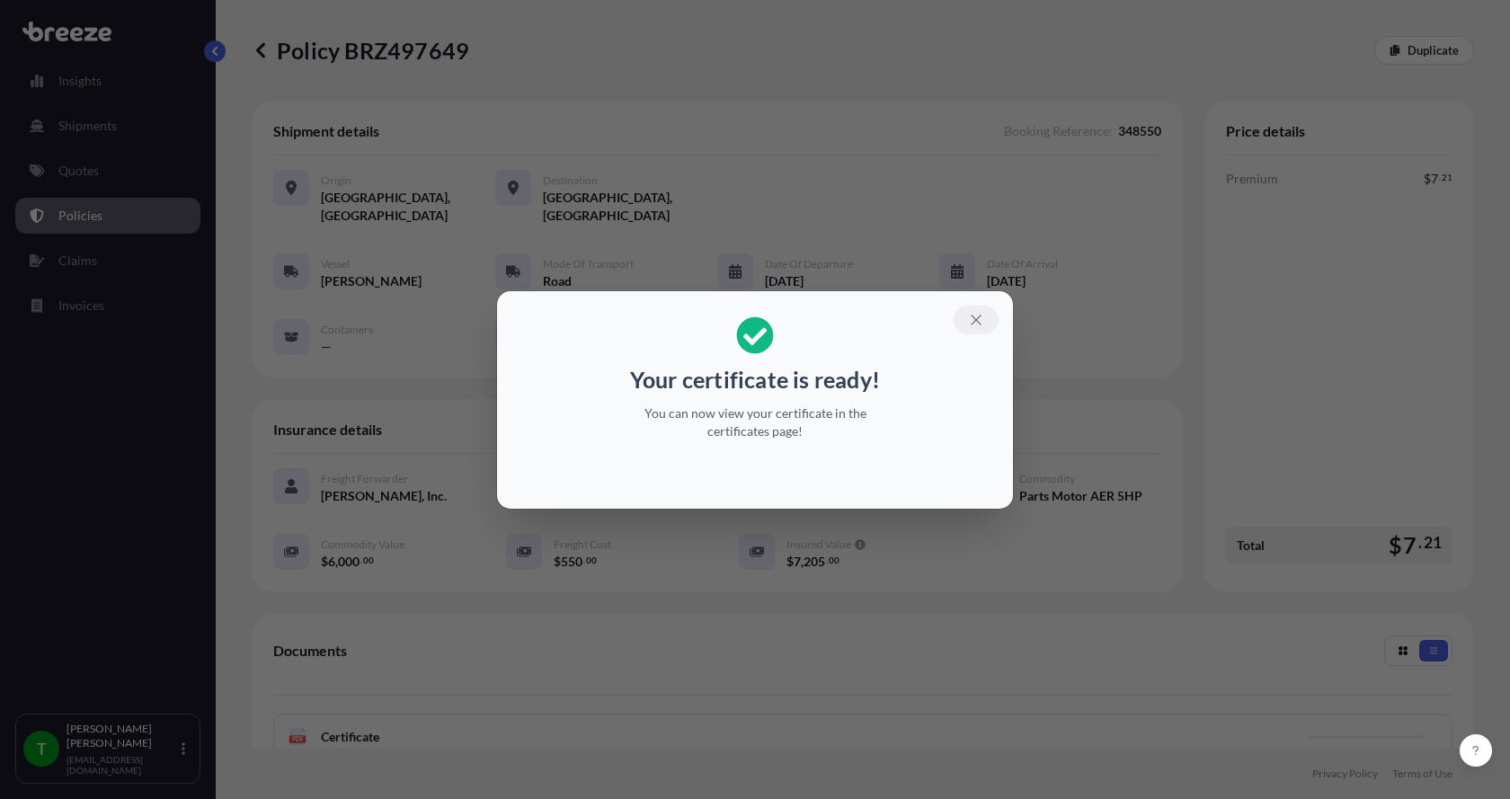
click at [976, 315] on icon "button" at bounding box center [976, 320] width 16 height 16
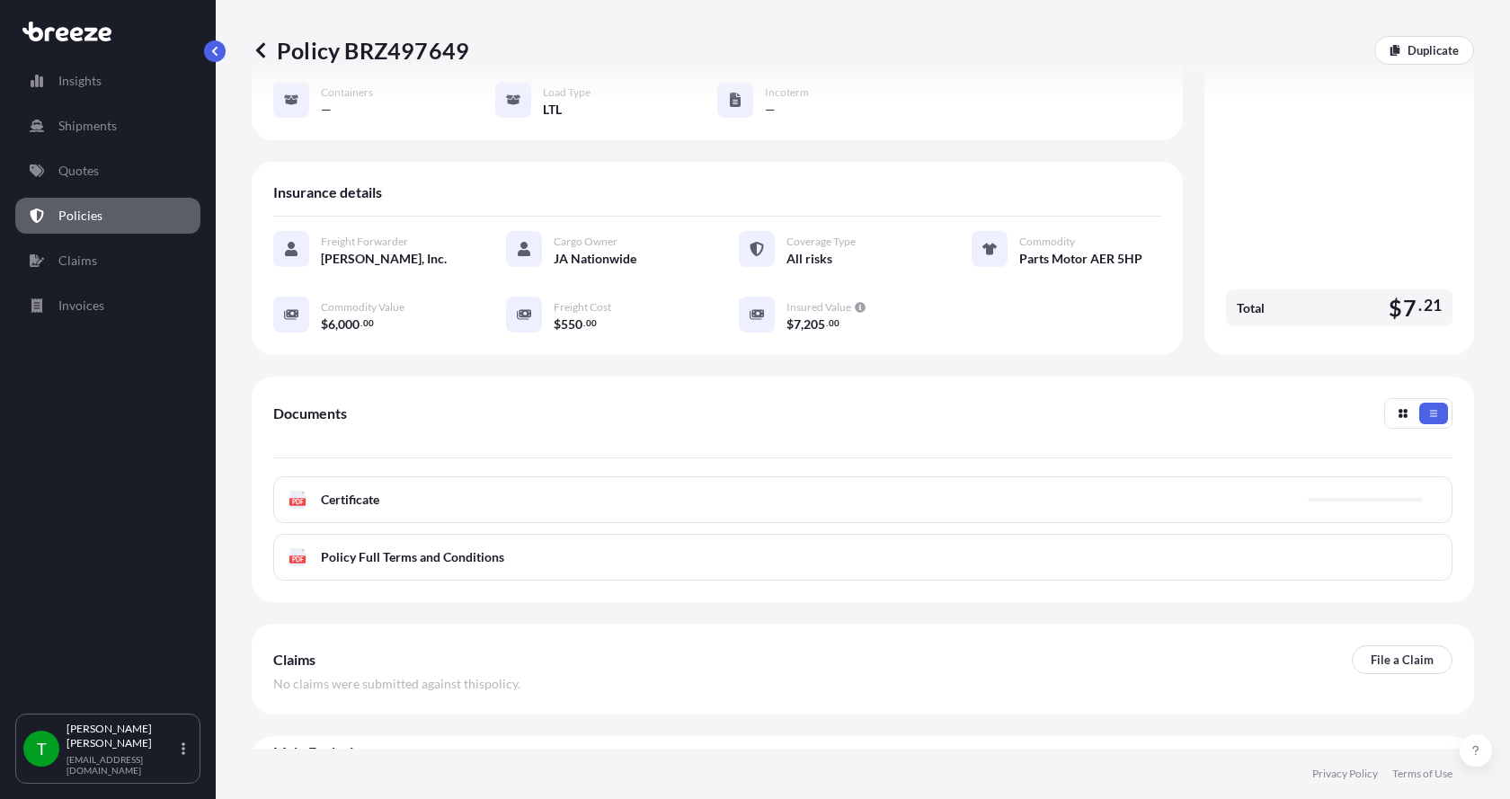
scroll to position [264, 0]
